Goal: Transaction & Acquisition: Purchase product/service

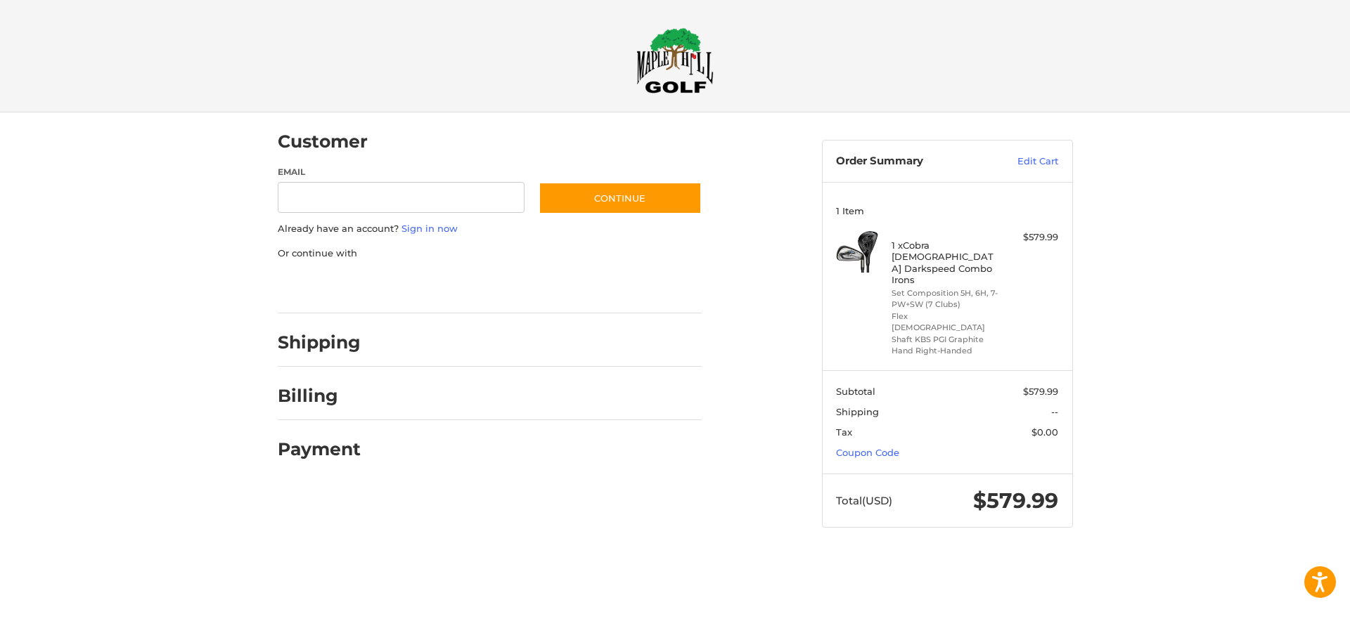
click at [337, 342] on h2 "Shipping" at bounding box center [319, 343] width 83 height 22
click at [426, 205] on input "Email" at bounding box center [401, 198] width 247 height 32
type input "**********"
click at [596, 200] on button "Continue" at bounding box center [619, 198] width 163 height 32
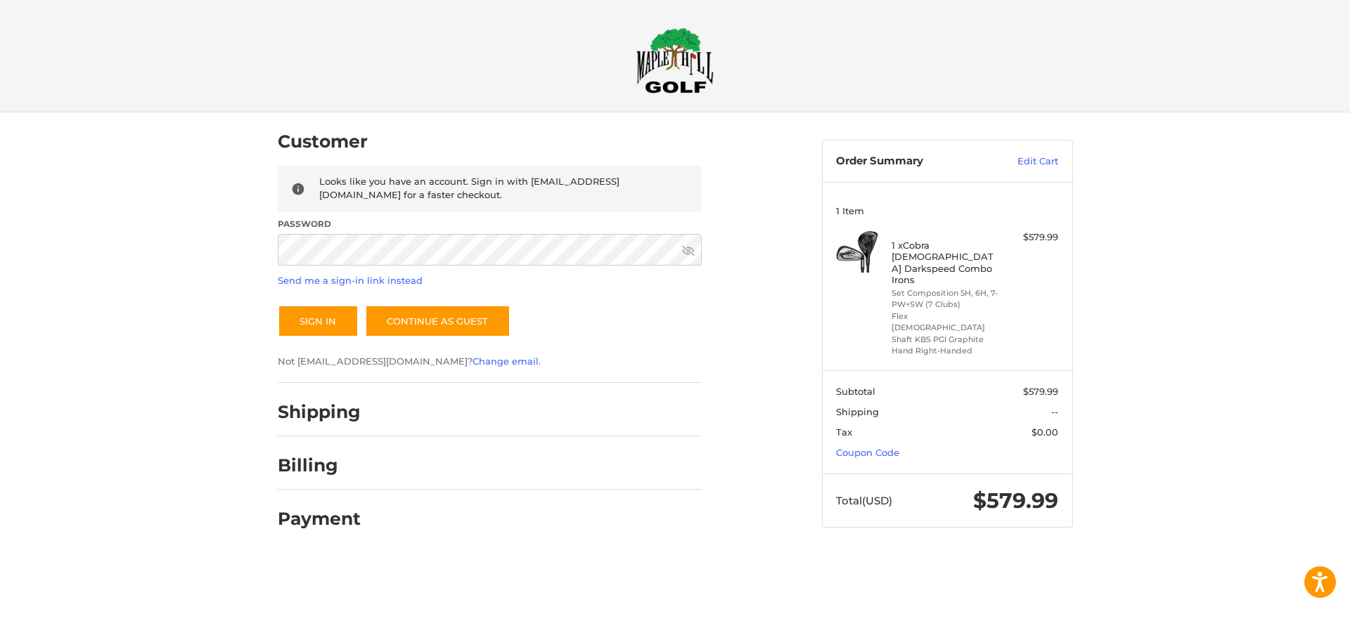
click at [682, 252] on icon at bounding box center [688, 251] width 13 height 13
click at [201, 258] on div "Customer Returning Customer Looks like you have an account. Sign in with [EMAIL…" at bounding box center [675, 334] width 1350 height 444
click at [320, 323] on button "Sign In" at bounding box center [318, 321] width 81 height 32
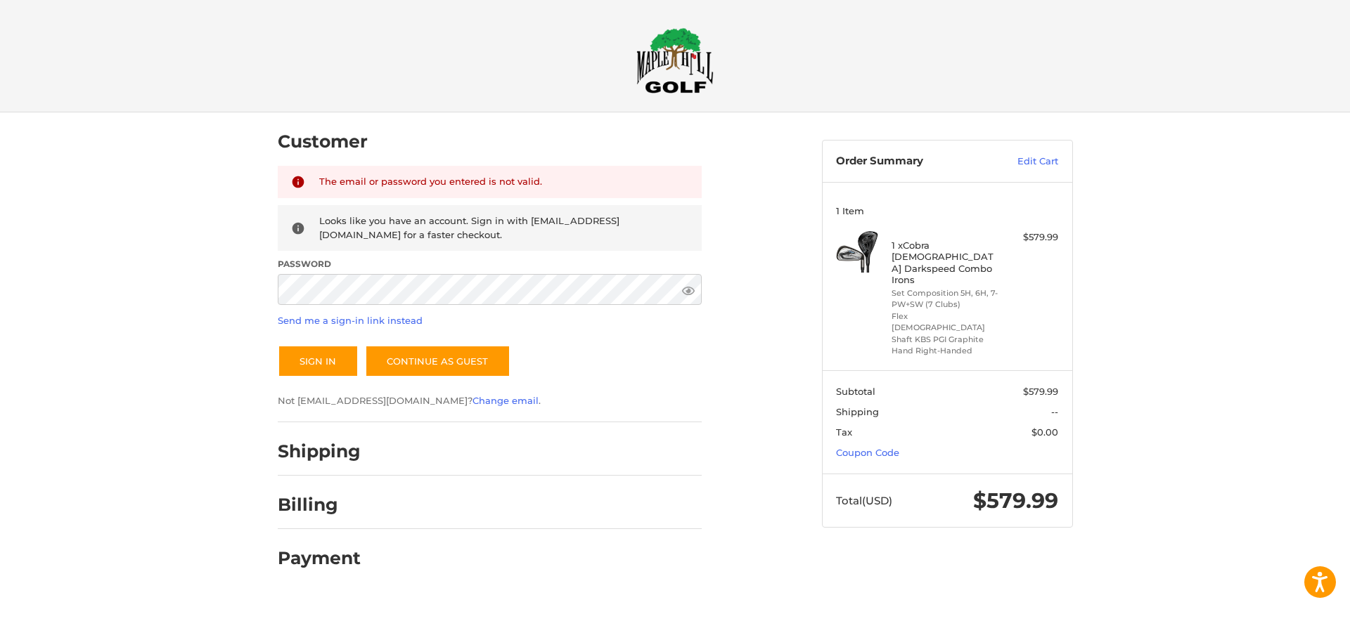
click at [325, 311] on div "The email or password you entered is not valid. Looks like you have an account.…" at bounding box center [490, 287] width 424 height 242
click at [301, 367] on button "Sign In" at bounding box center [318, 361] width 81 height 32
click at [380, 321] on link "Send me a sign-in link instead" at bounding box center [350, 320] width 145 height 11
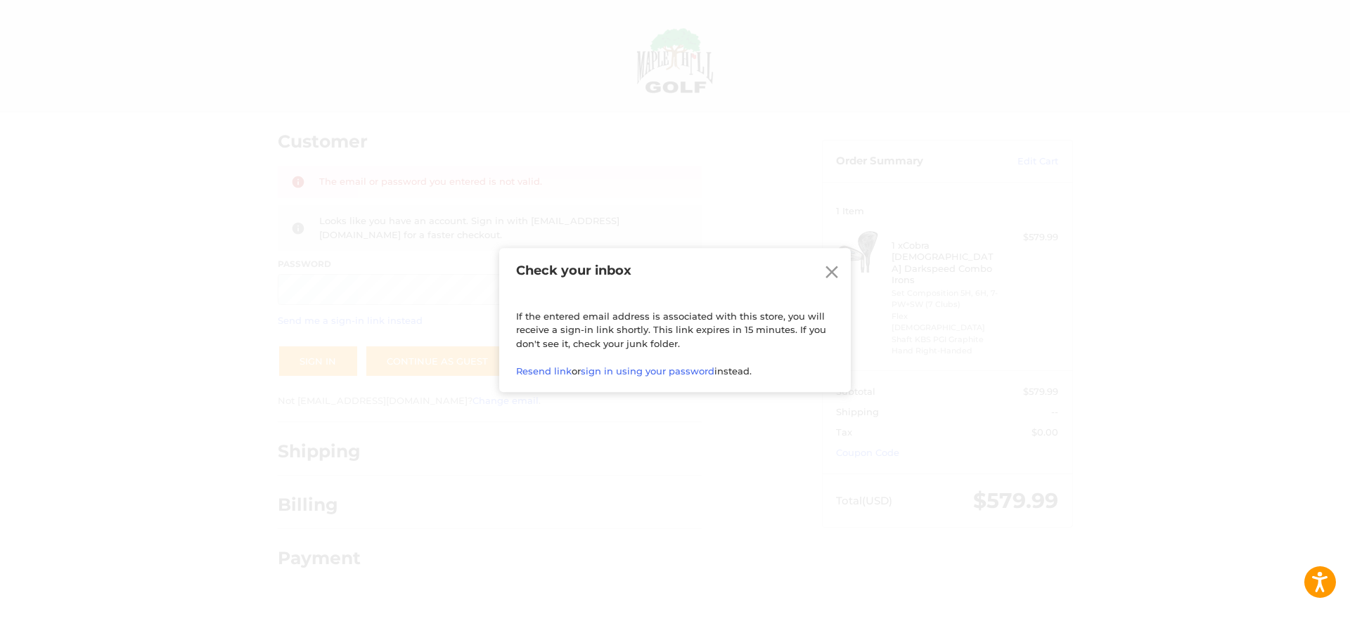
drag, startPoint x: 831, startPoint y: 266, endPoint x: 815, endPoint y: 260, distance: 17.8
click at [831, 266] on icon at bounding box center [831, 271] width 21 height 21
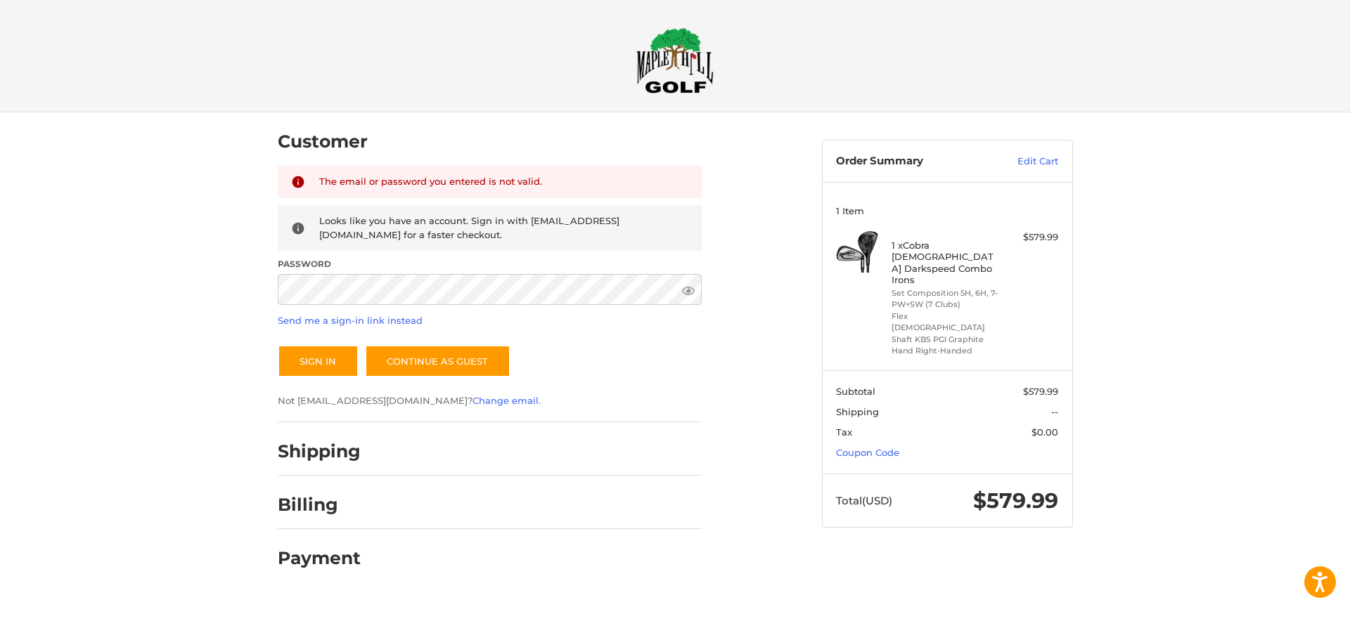
click at [671, 56] on img at bounding box center [674, 60] width 77 height 66
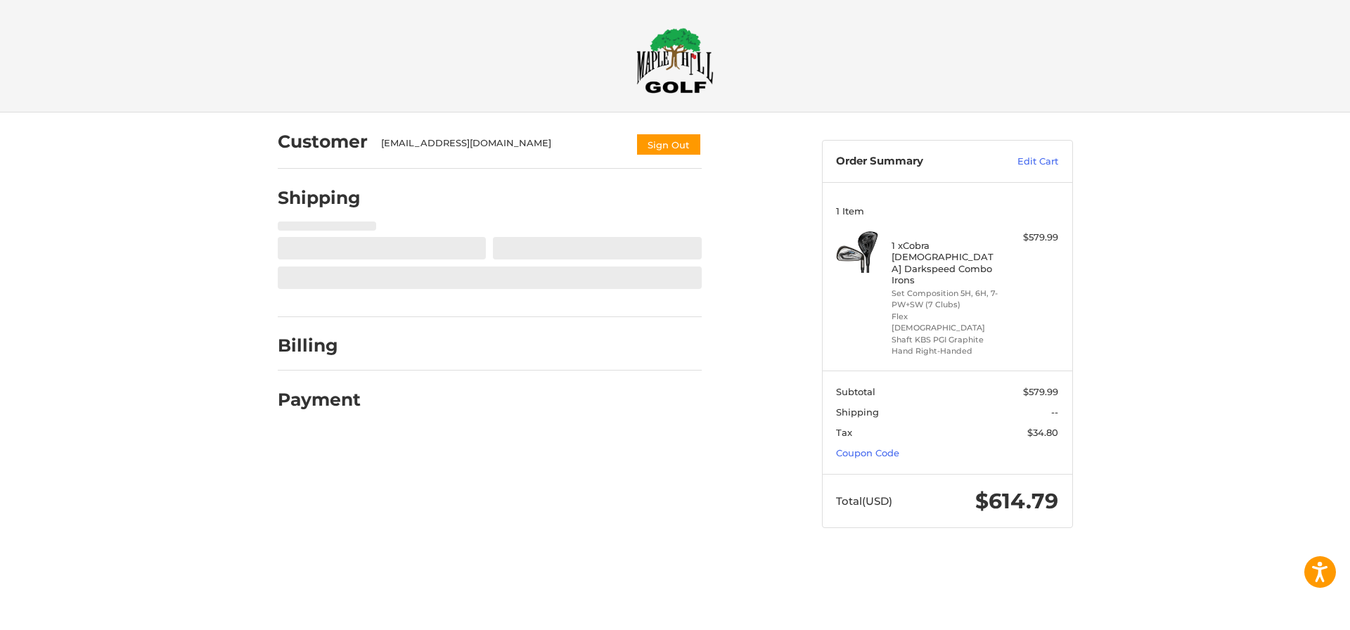
select select "**"
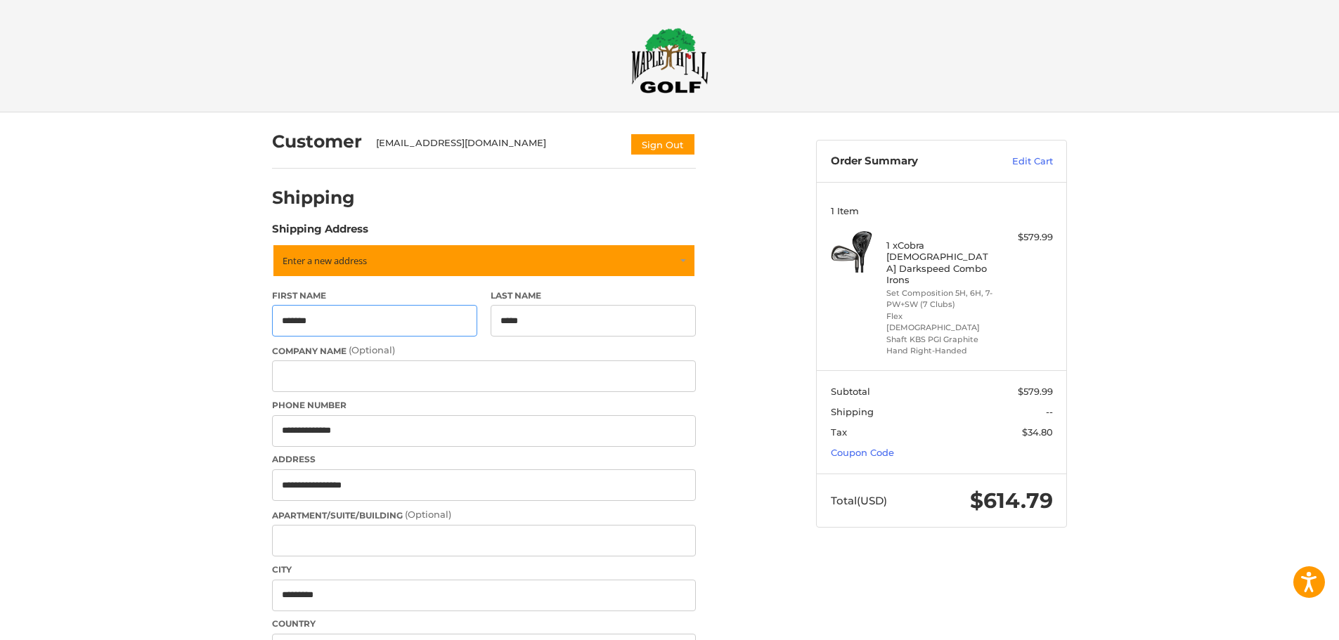
scroll to position [41, 0]
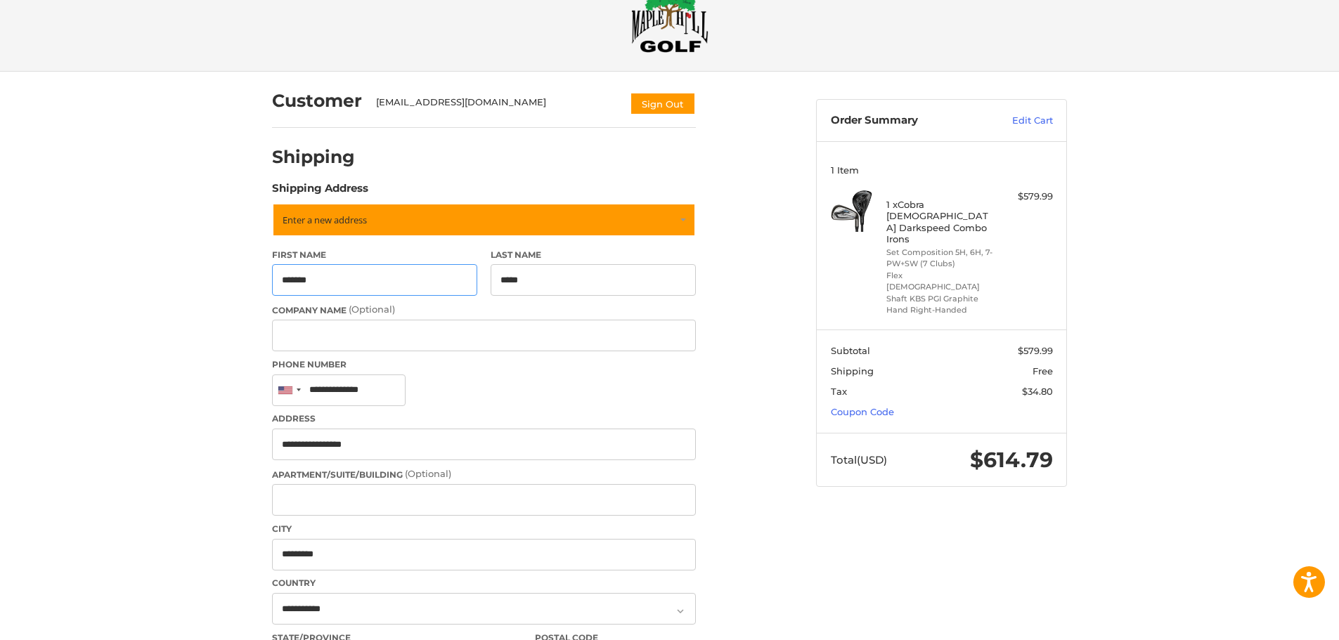
type input "**********"
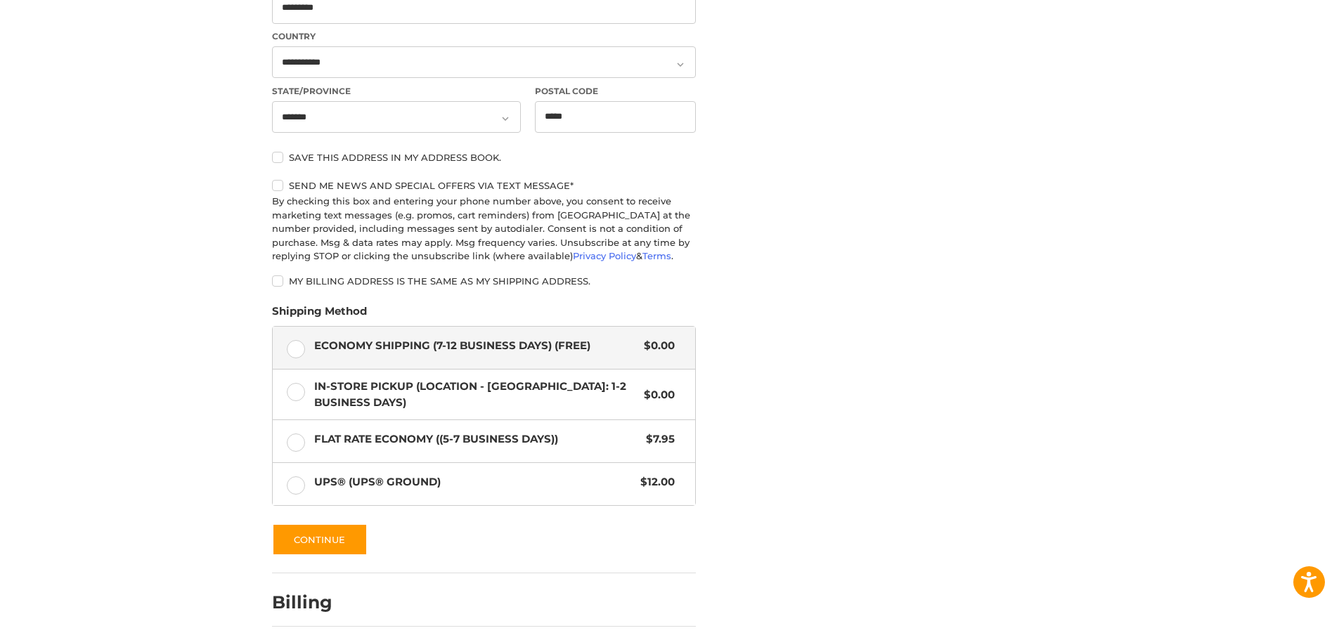
scroll to position [641, 0]
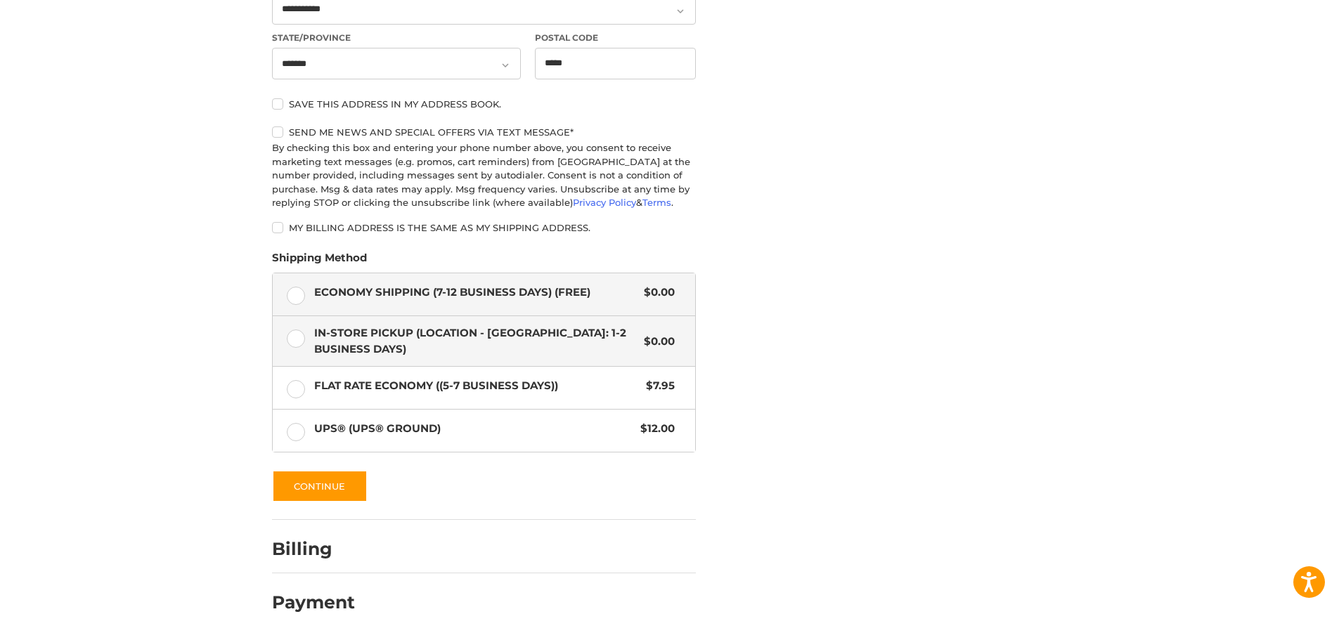
click at [298, 345] on label "In-Store Pickup (Location - Grandville: 1-2 BUSINESS DAYS) $0.00" at bounding box center [484, 341] width 422 height 50
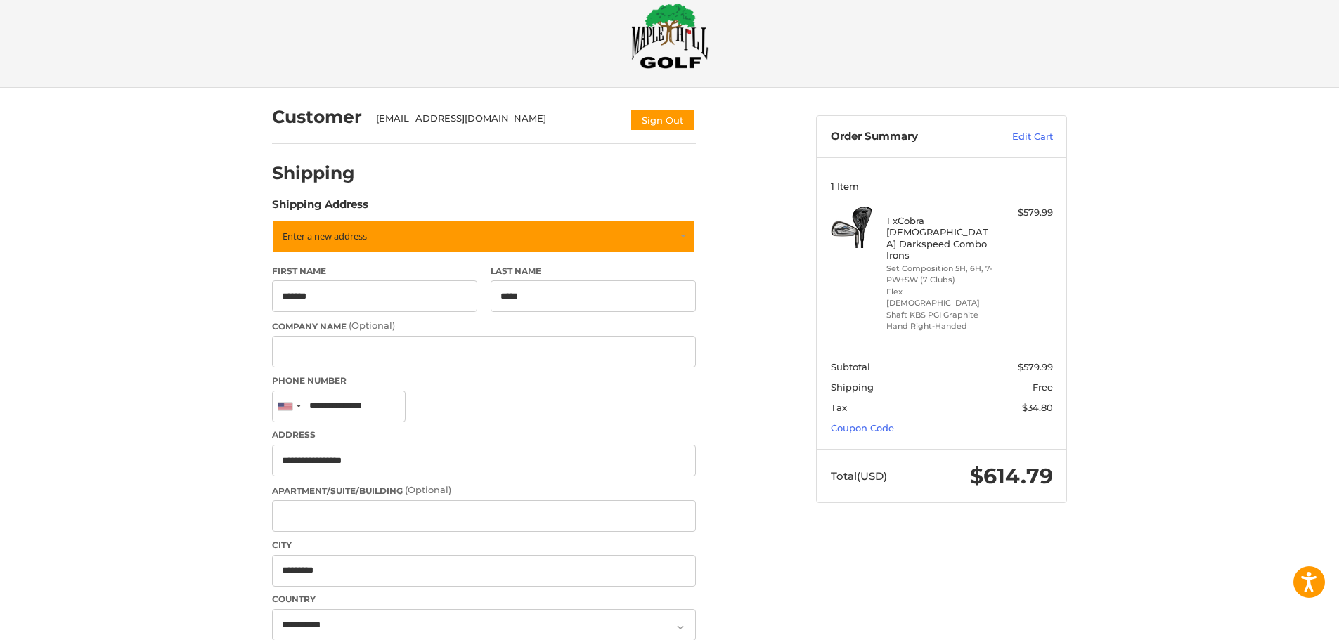
scroll to position [0, 0]
